Goal: Check status: Check status

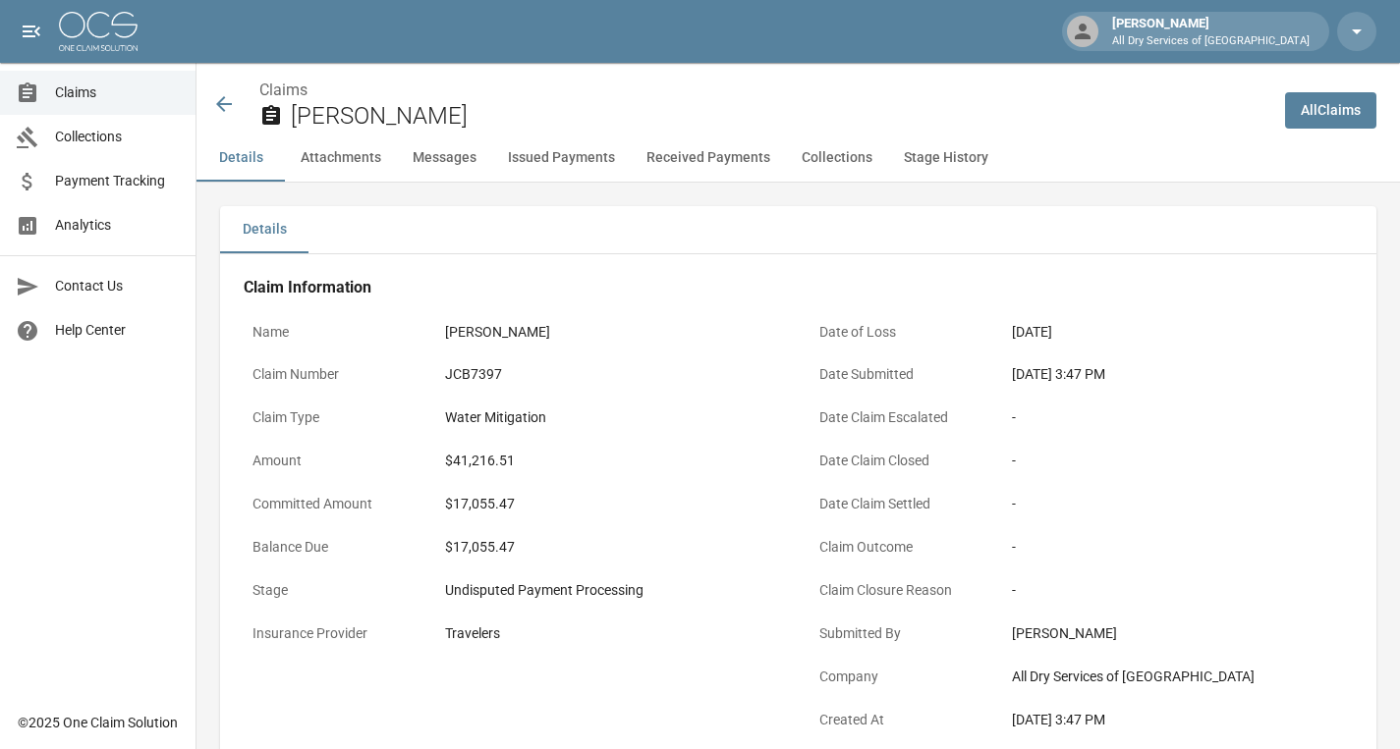
scroll to position [635, 0]
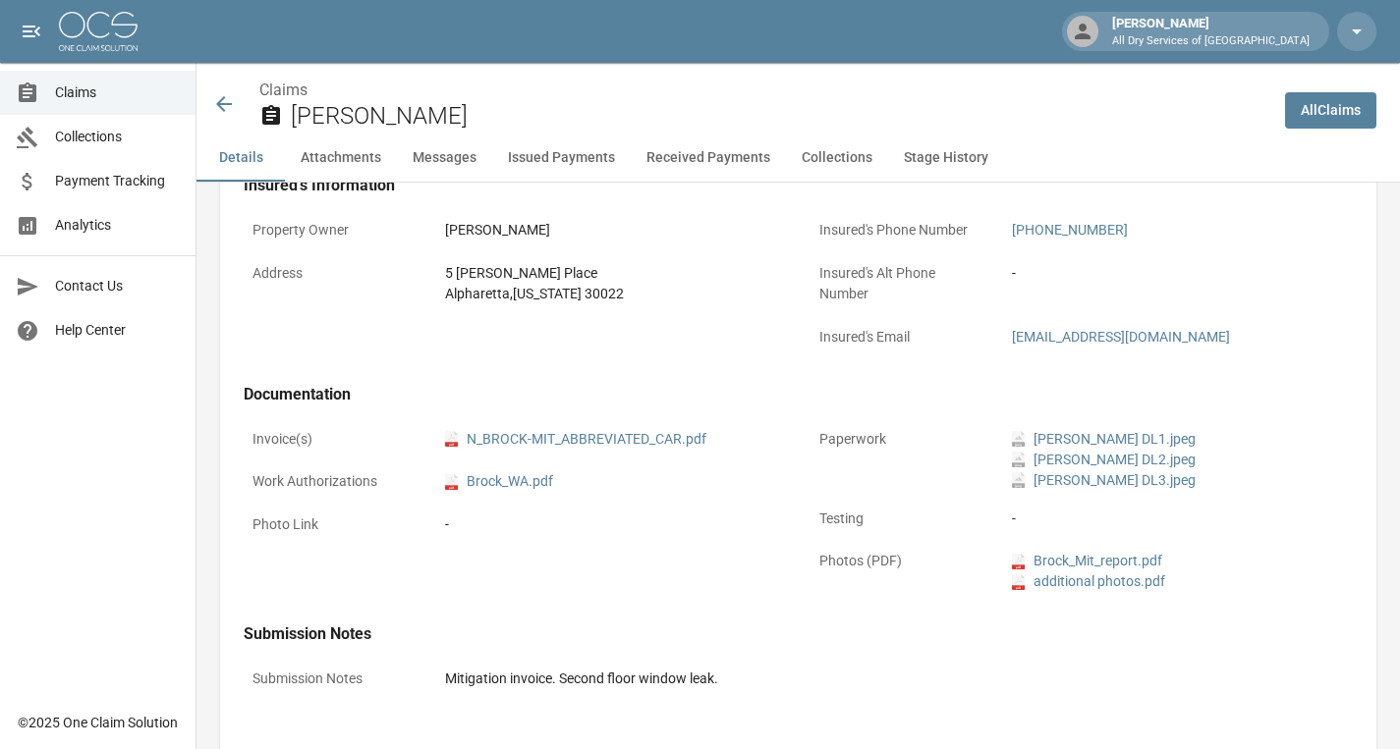
click at [229, 107] on icon at bounding box center [224, 104] width 24 height 24
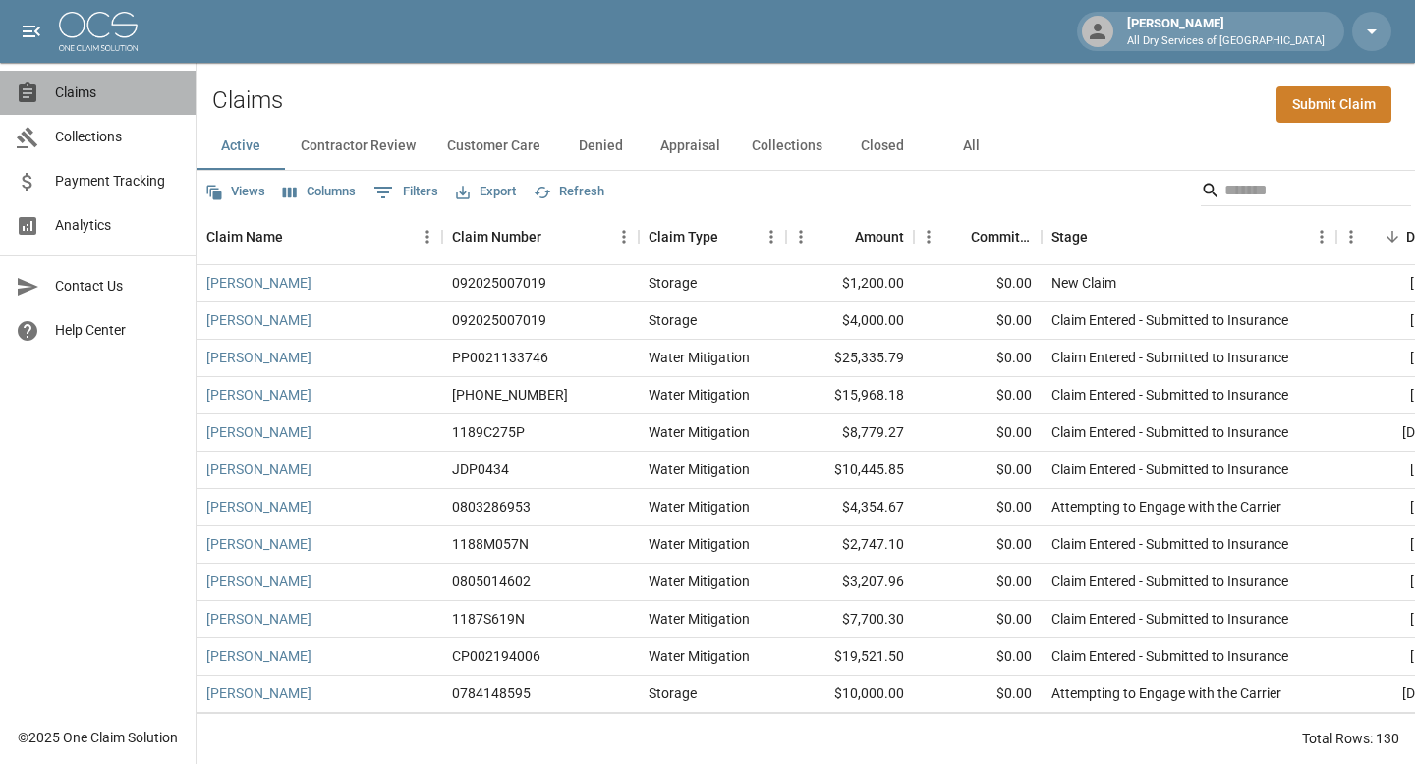
click at [71, 90] on span "Claims" at bounding box center [117, 93] width 125 height 21
click at [68, 97] on span "Claims" at bounding box center [117, 93] width 125 height 21
click at [83, 187] on span "Payment Tracking" at bounding box center [117, 181] width 125 height 21
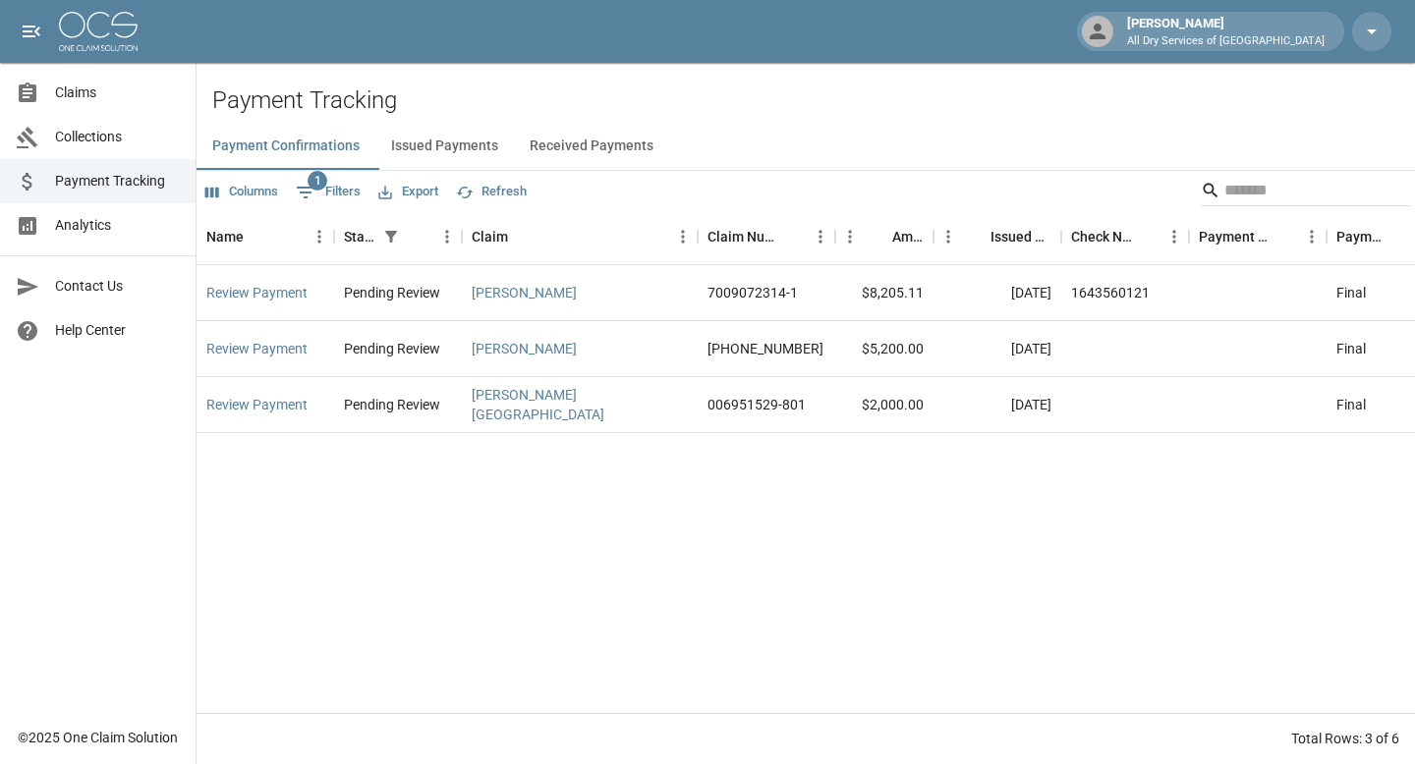
click at [143, 169] on link "Payment Tracking" at bounding box center [97, 181] width 195 height 44
click at [117, 221] on span "Analytics" at bounding box center [117, 225] width 125 height 21
